Goal: Task Accomplishment & Management: Manage account settings

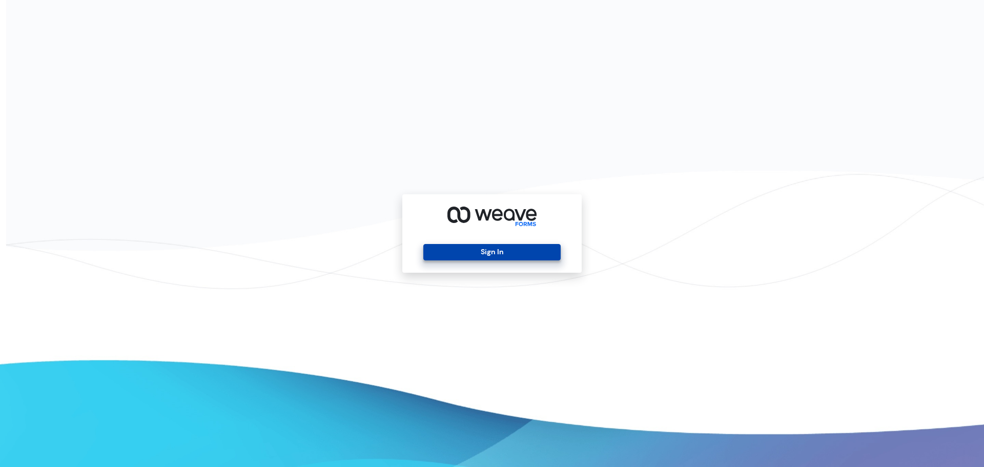
click at [497, 247] on button "Sign In" at bounding box center [491, 252] width 137 height 16
